Goal: Task Accomplishment & Management: Use online tool/utility

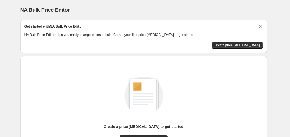
scroll to position [57, 0]
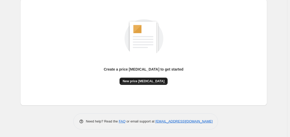
click at [152, 84] on button "New price [MEDICAL_DATA]" at bounding box center [143, 81] width 48 height 7
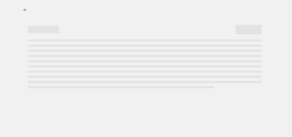
select select "percentage"
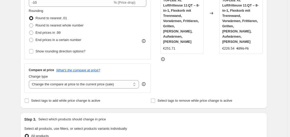
scroll to position [104, 0]
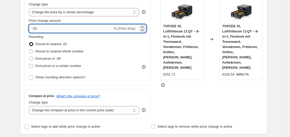
drag, startPoint x: 34, startPoint y: 29, endPoint x: 41, endPoint y: 29, distance: 6.8
click at [41, 29] on input "-10" at bounding box center [71, 28] width 84 height 8
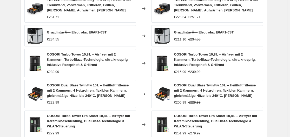
scroll to position [409, 0]
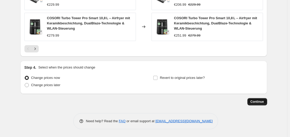
type input "-35"
click at [252, 101] on button "Continue" at bounding box center [257, 101] width 20 height 7
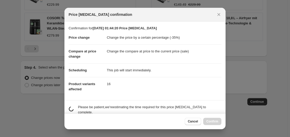
scroll to position [0, 0]
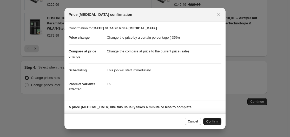
click at [208, 121] on span "Confirm" at bounding box center [212, 121] width 12 height 4
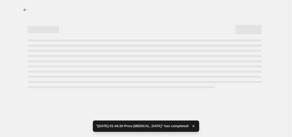
select select "percentage"
